Goal: Obtain resource: Download file/media

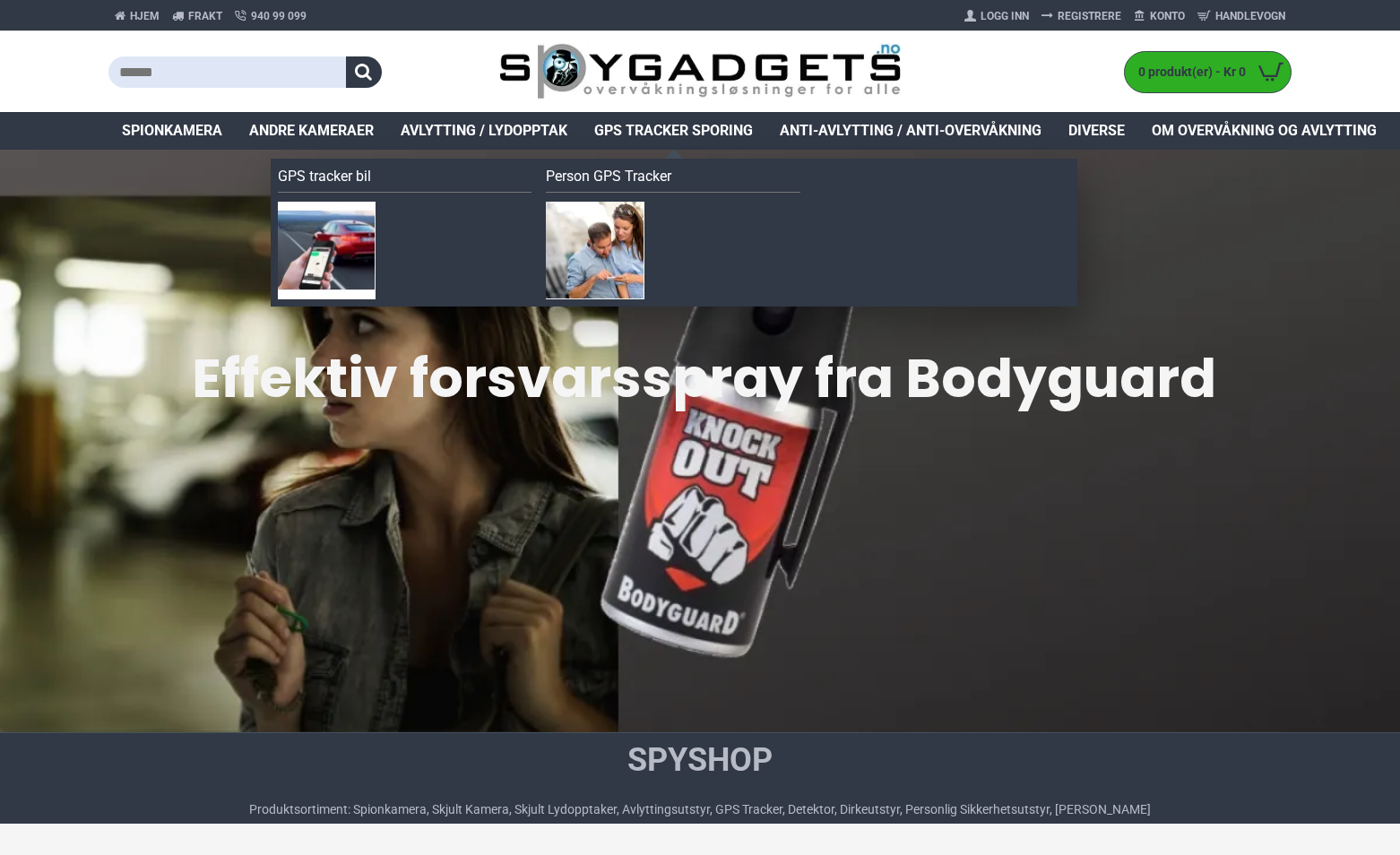
click at [650, 128] on span "GPS Tracker Sporing" at bounding box center [674, 131] width 159 height 21
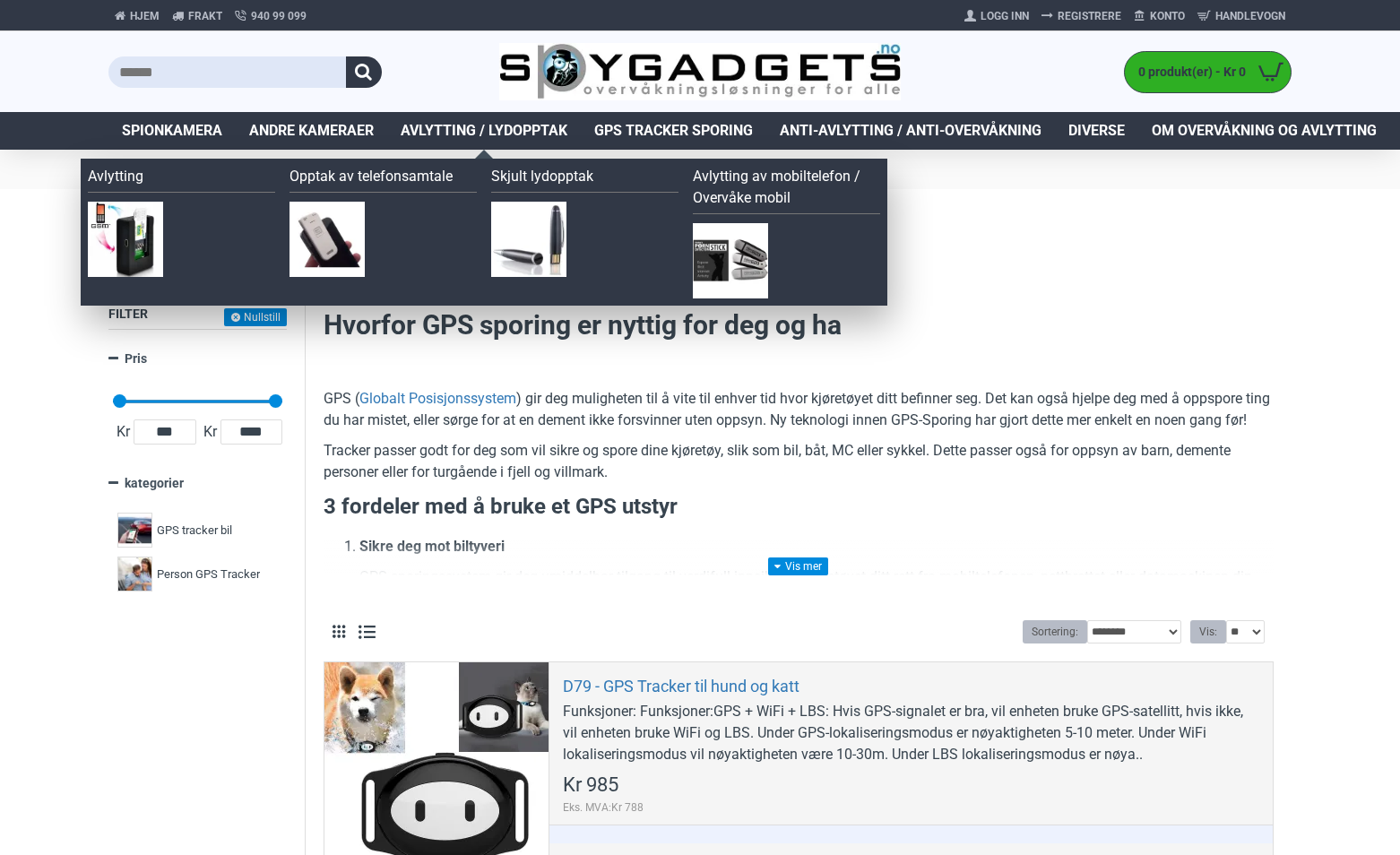
click at [485, 125] on span "Avlytting / Lydopptak" at bounding box center [484, 131] width 166 height 21
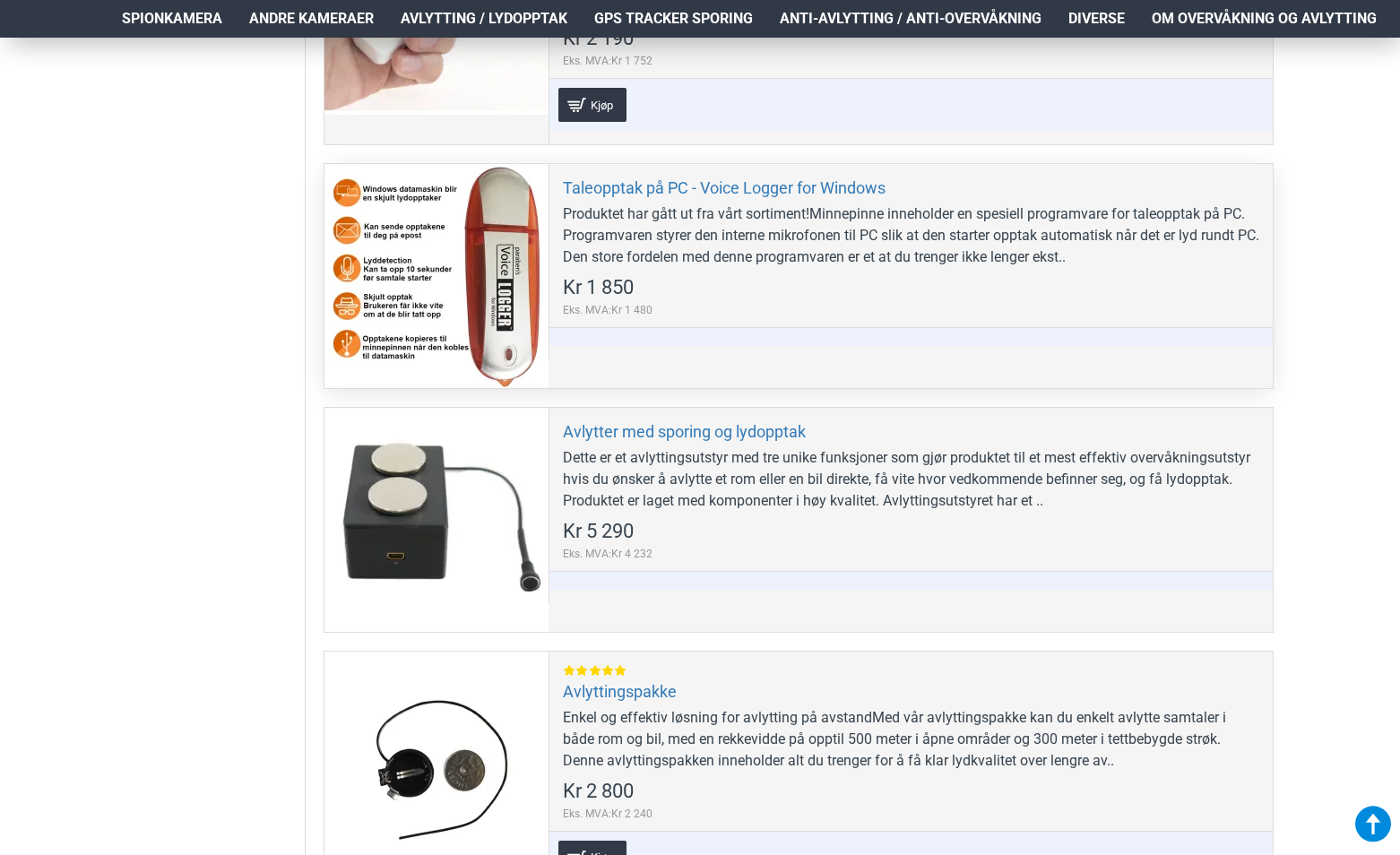
scroll to position [807, 0]
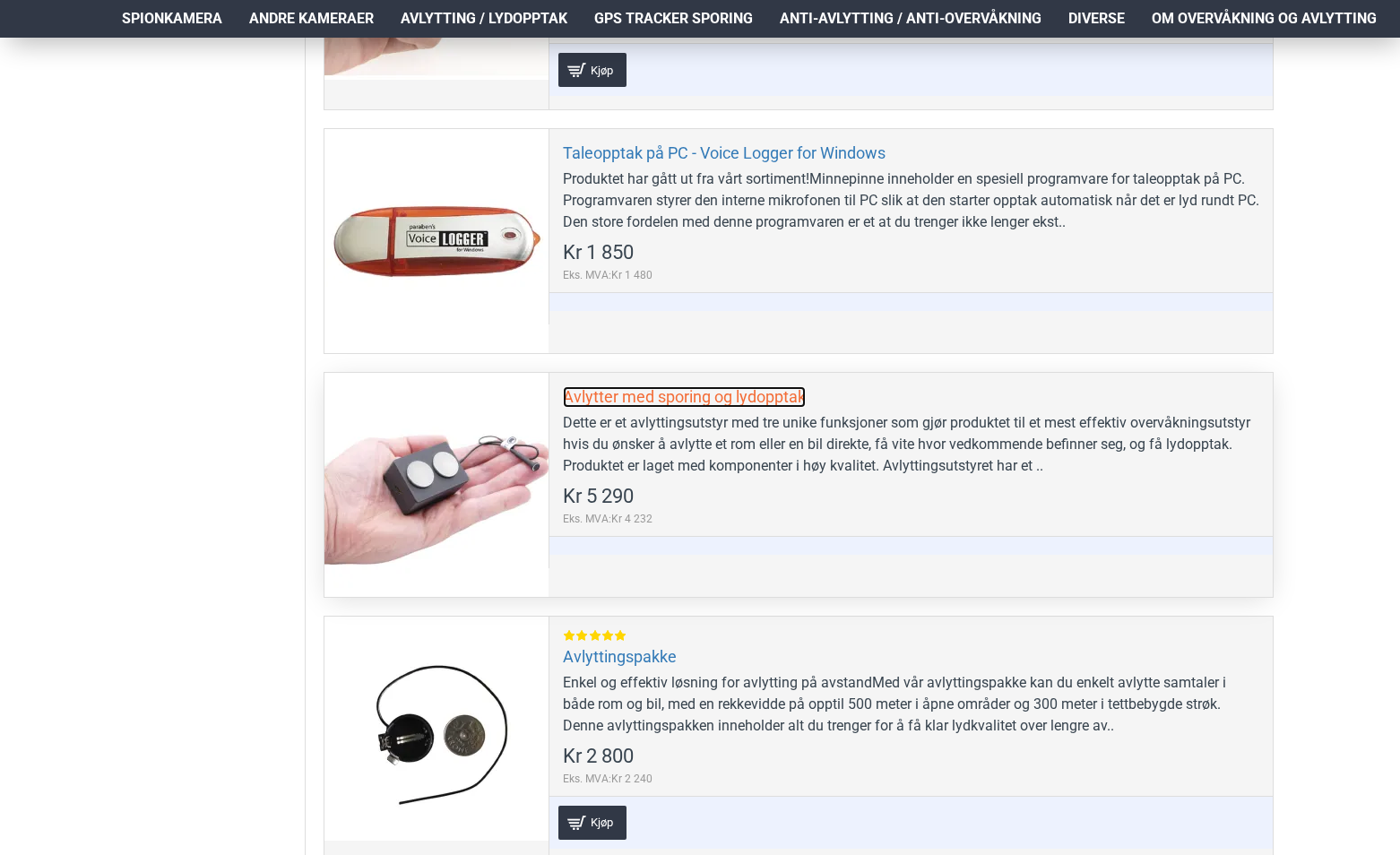
click at [666, 397] on link "Avlytter med sporing og lydopptak" at bounding box center [684, 396] width 243 height 20
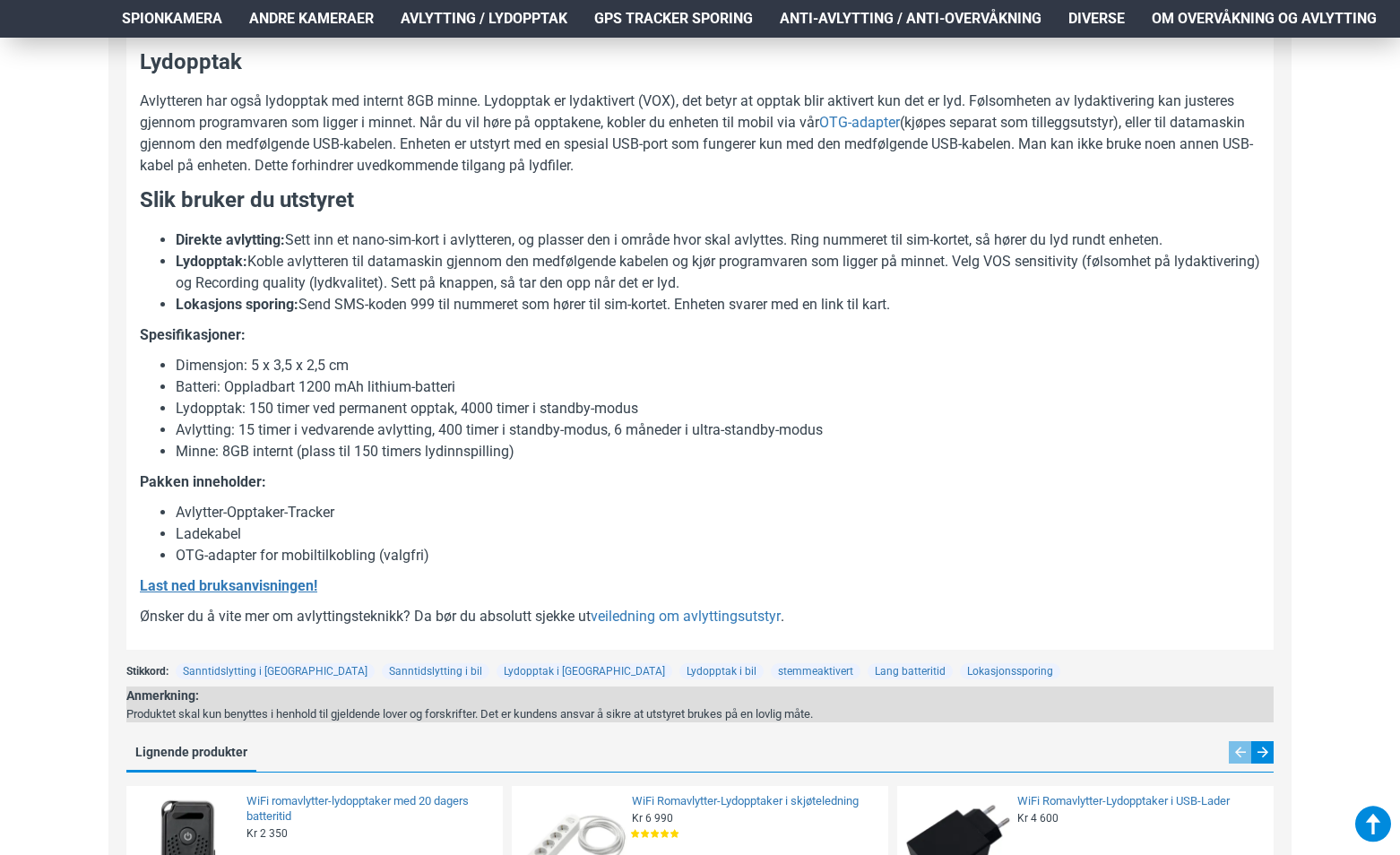
scroll to position [1345, 0]
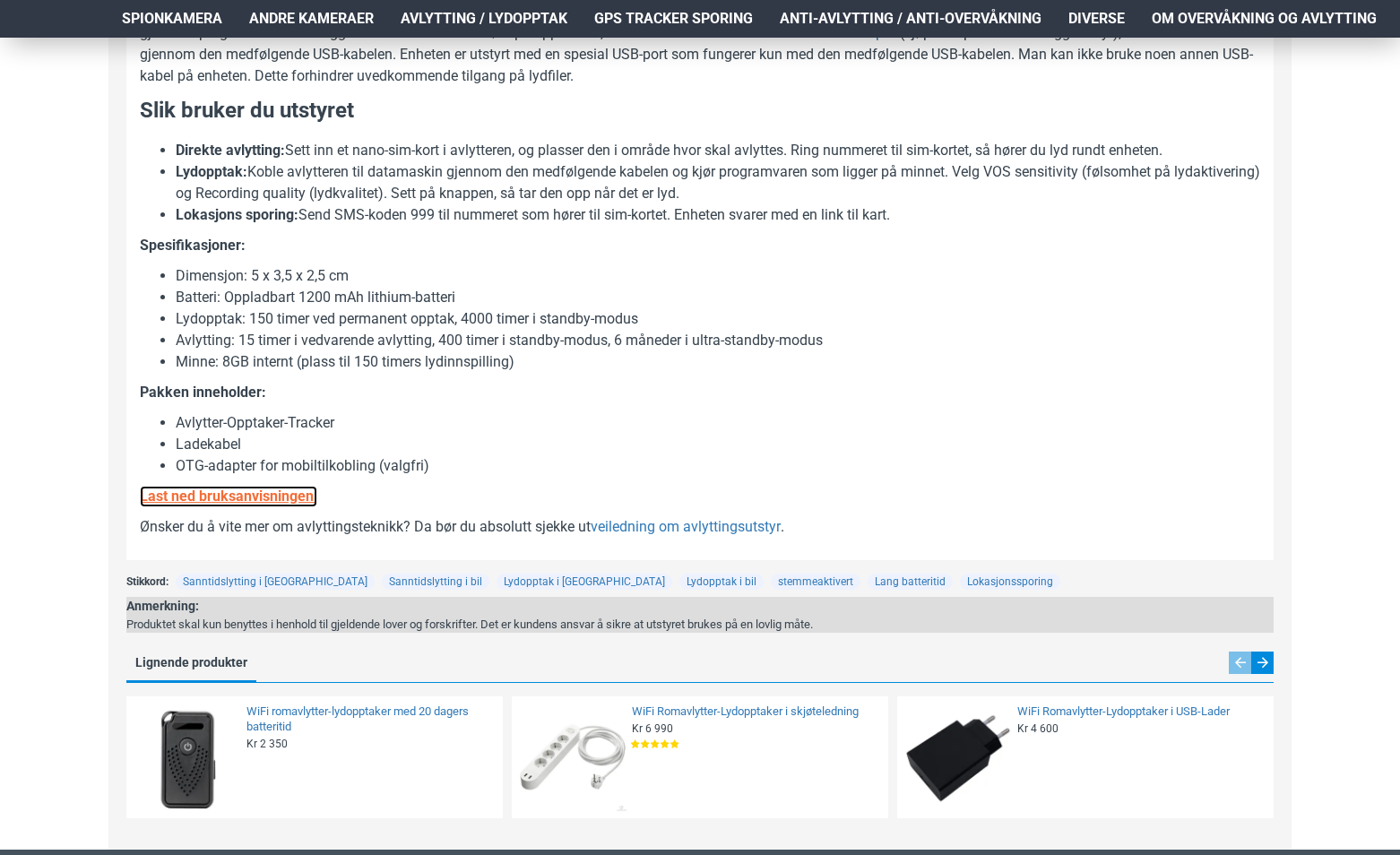
click at [267, 498] on b "Last ned bruksanvisningen!" at bounding box center [228, 496] width 177 height 17
